Goal: Find specific page/section: Find specific page/section

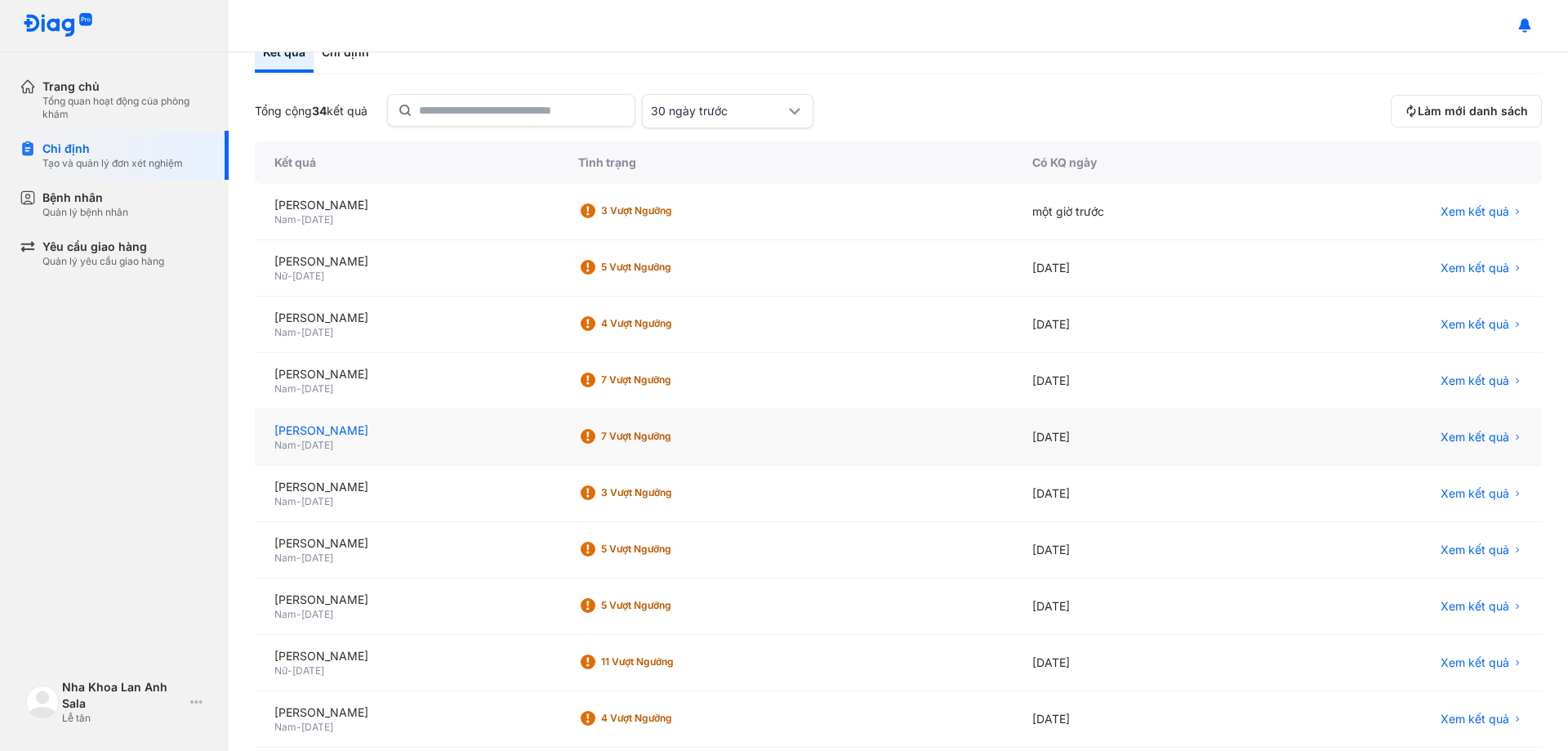
scroll to position [14, 0]
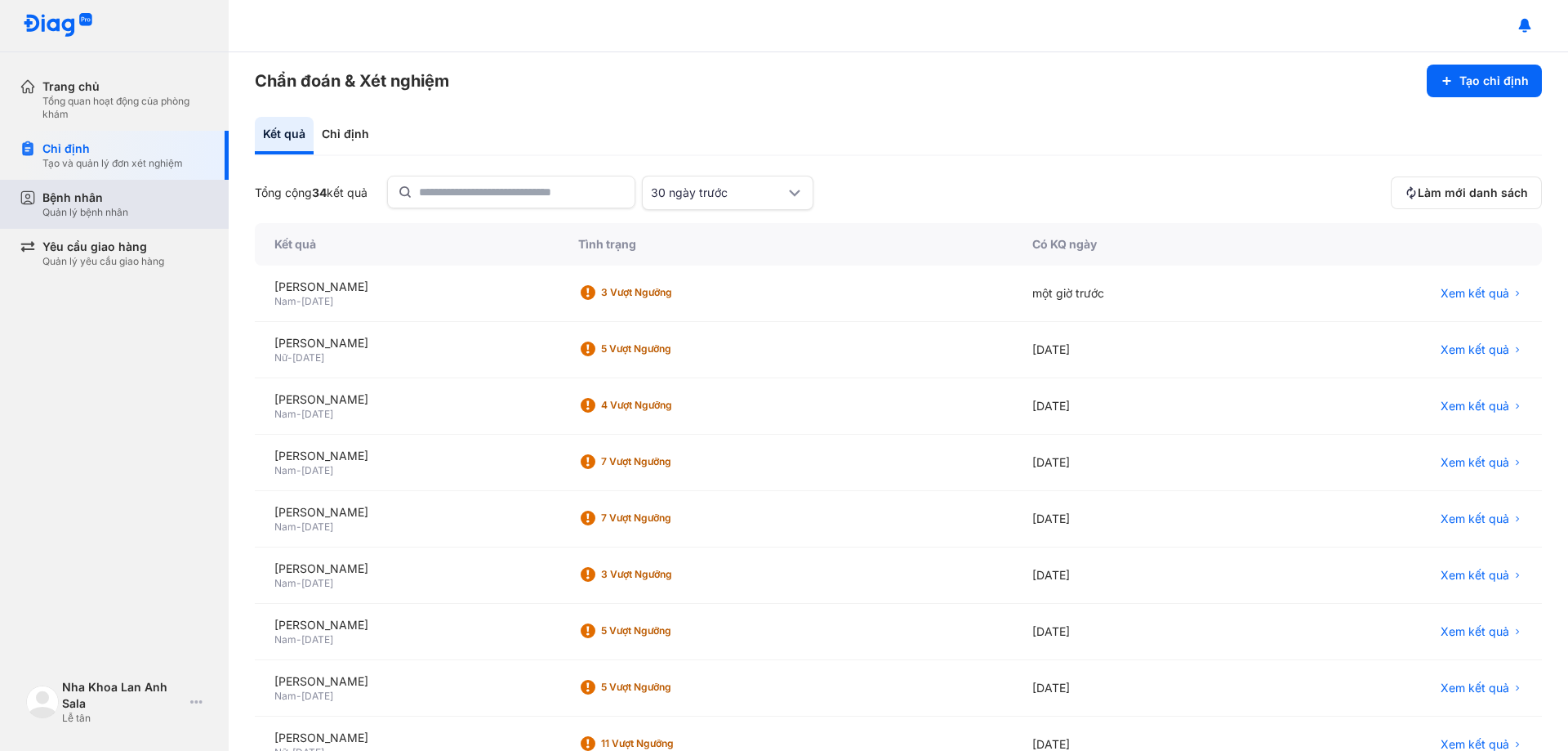
click at [109, 215] on div "Quản lý bệnh nhân" at bounding box center [85, 212] width 85 height 13
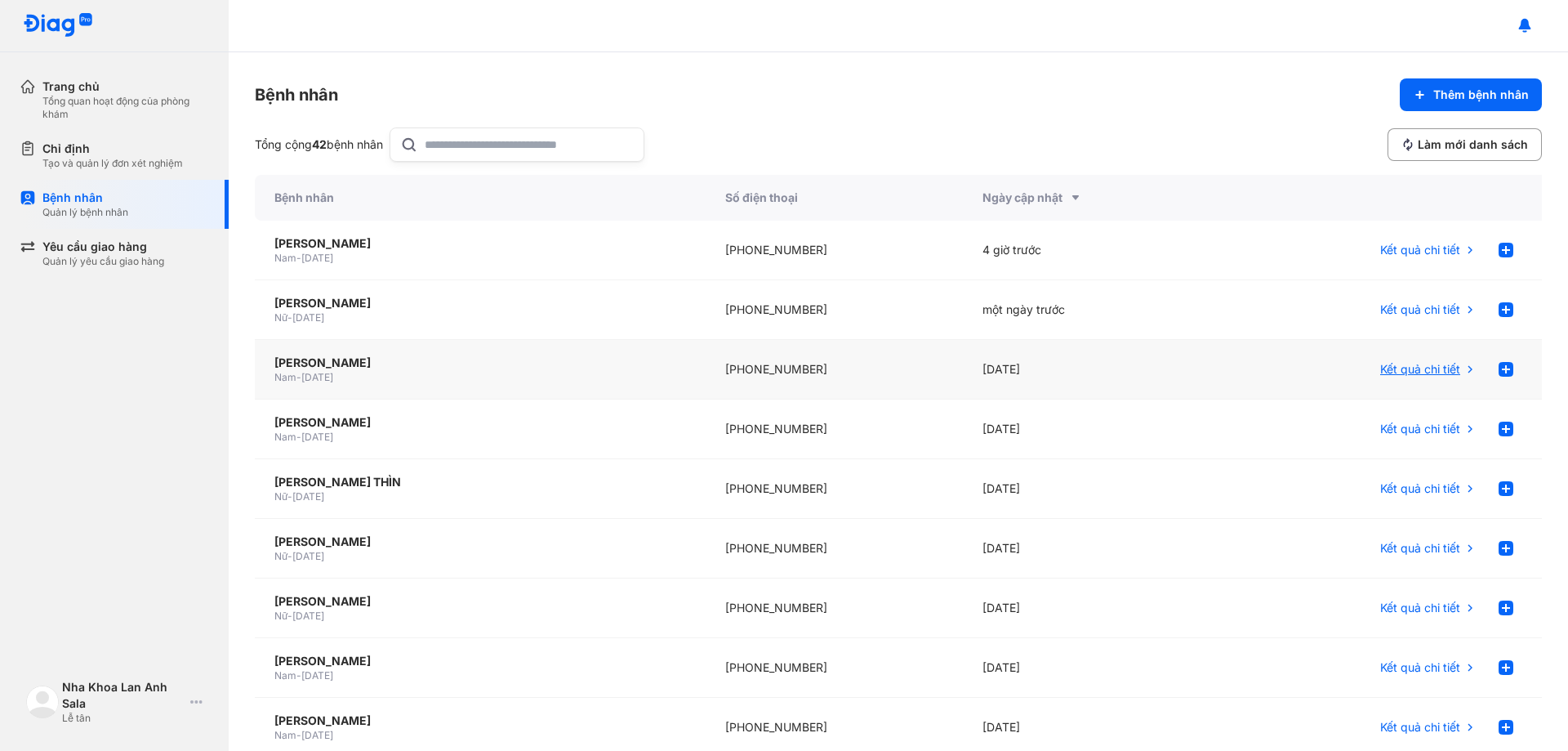
click at [1405, 372] on span "Kết quả chi tiết" at bounding box center [1420, 369] width 80 height 16
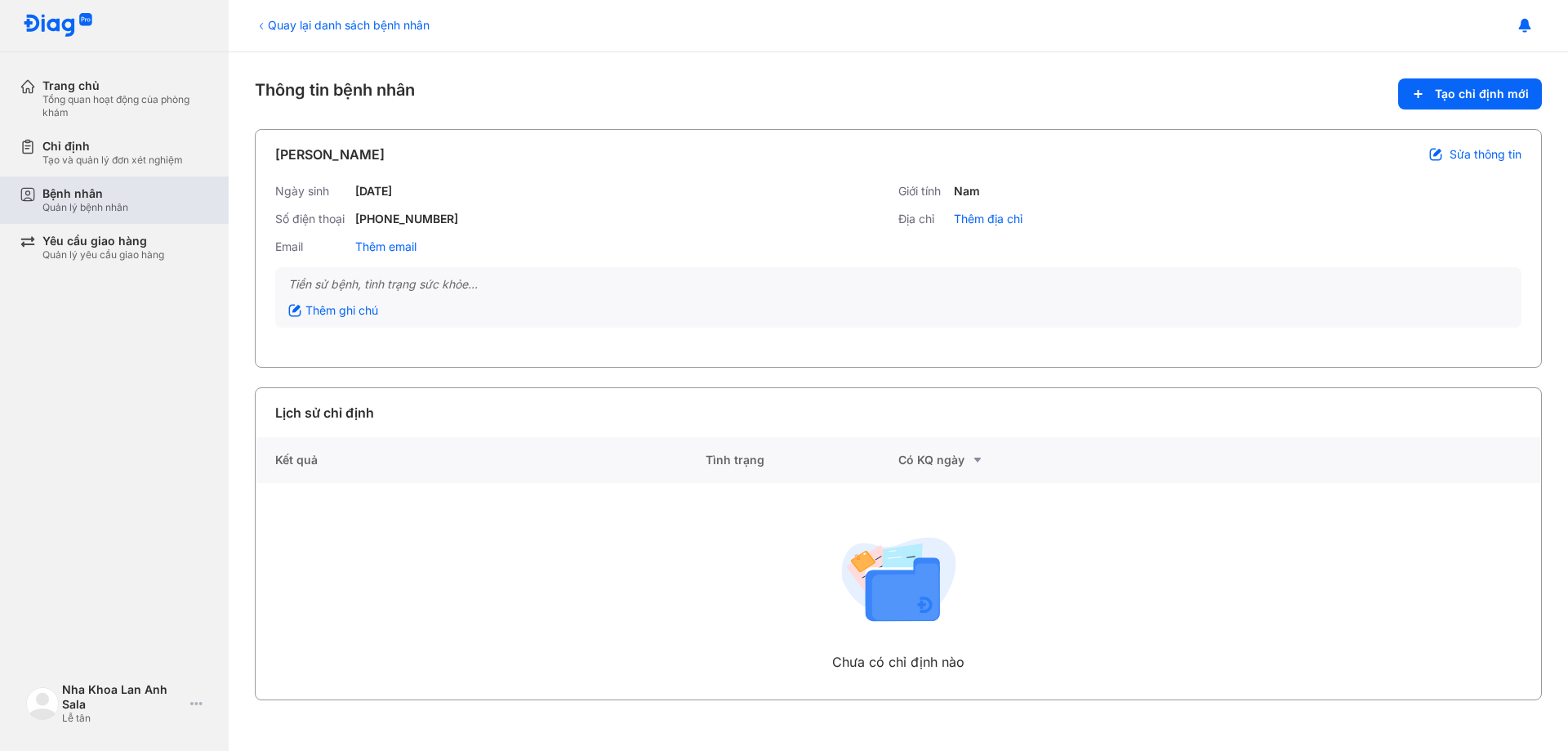
click at [133, 200] on div "Bệnh nhân Quản lý bệnh nhân" at bounding box center [126, 199] width 167 height 27
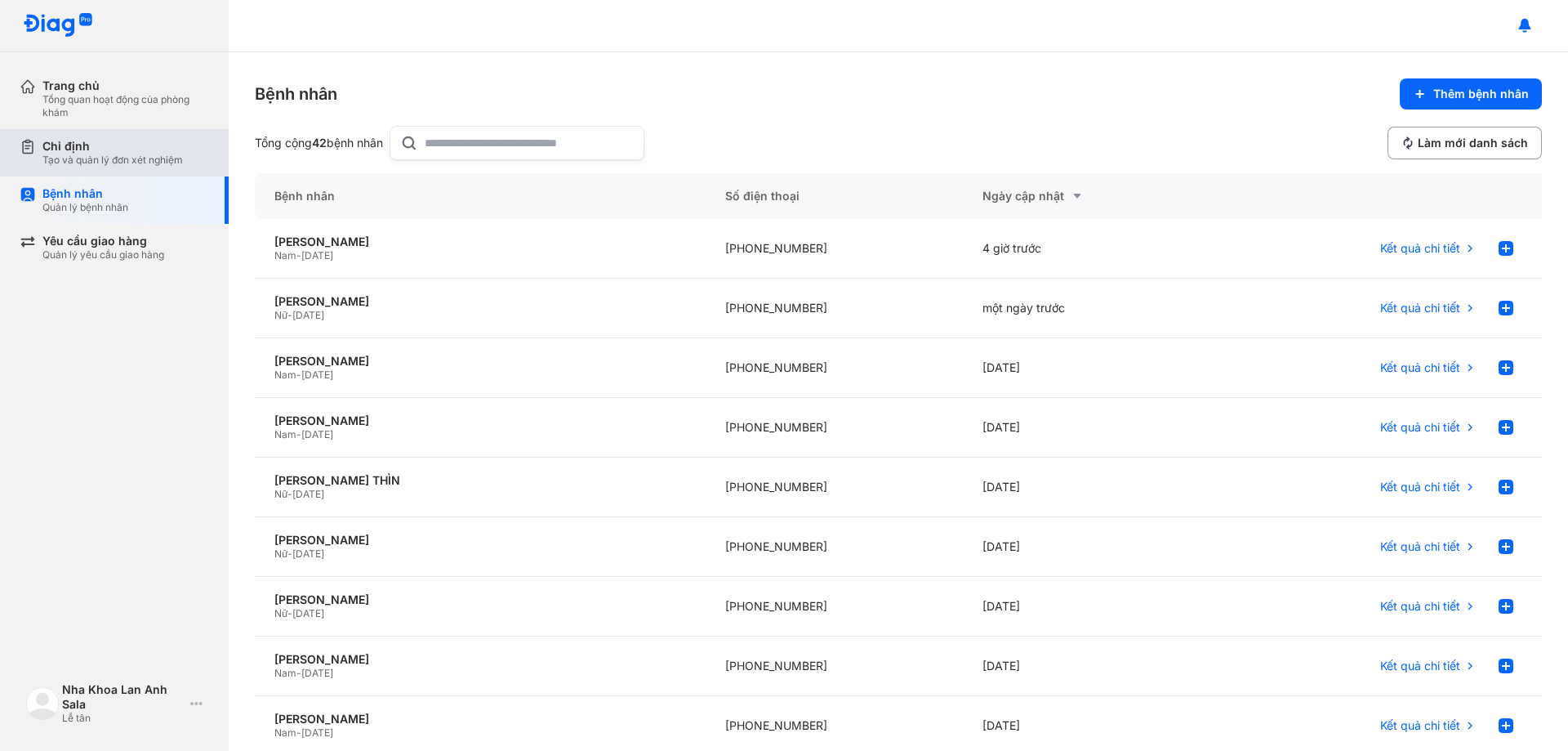
click at [151, 154] on div "Tạo và quản lý đơn xét nghiệm" at bounding box center [113, 160] width 140 height 13
